Goal: Task Accomplishment & Management: Manage account settings

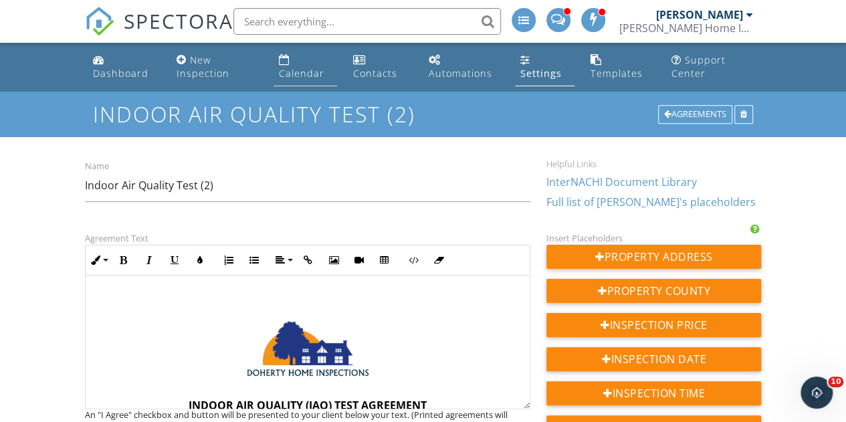
drag, startPoint x: 0, startPoint y: 0, endPoint x: 297, endPoint y: 66, distance: 304.2
click at [297, 66] on link "Calendar" at bounding box center [306, 67] width 64 height 38
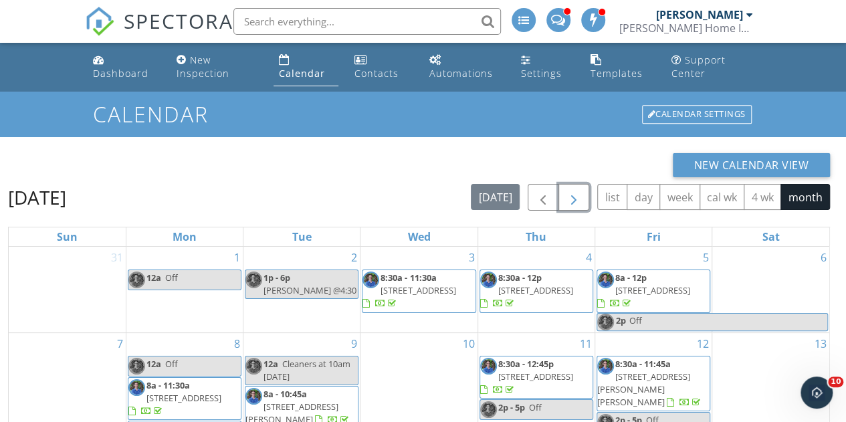
click at [582, 201] on span "button" at bounding box center [574, 198] width 16 height 16
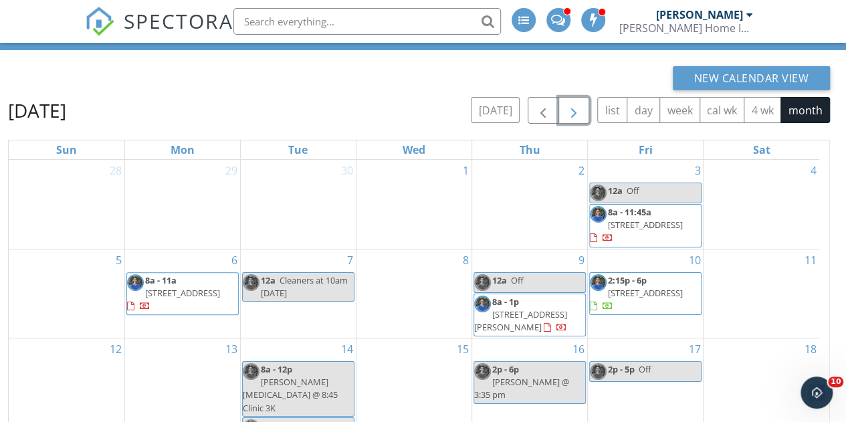
scroll to position [107, 0]
